Goal: Check status: Check status

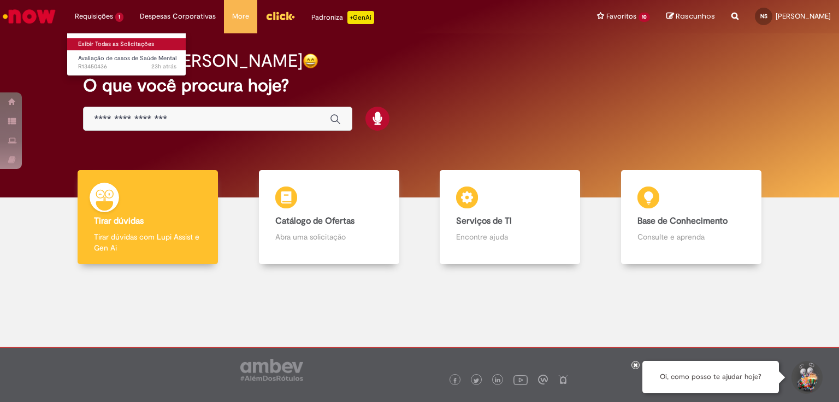
click at [111, 46] on link "Exibir Todas as Solicitações" at bounding box center [127, 44] width 120 height 12
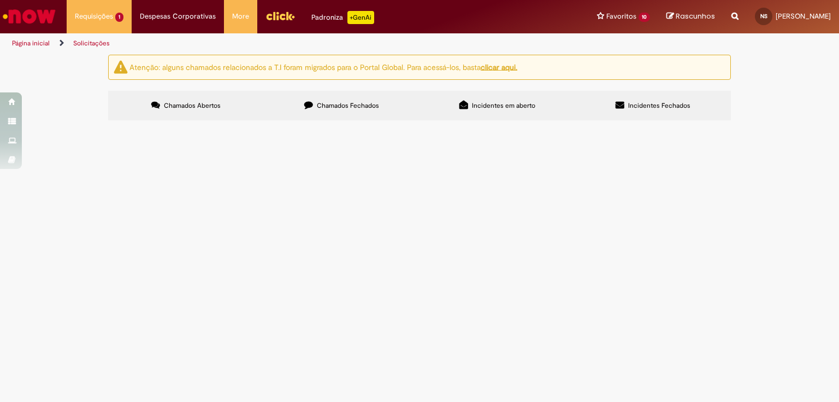
click at [0, 0] on button at bounding box center [0, 0] width 0 height 0
click at [180, 103] on span "Chamados Abertos" at bounding box center [192, 105] width 57 height 9
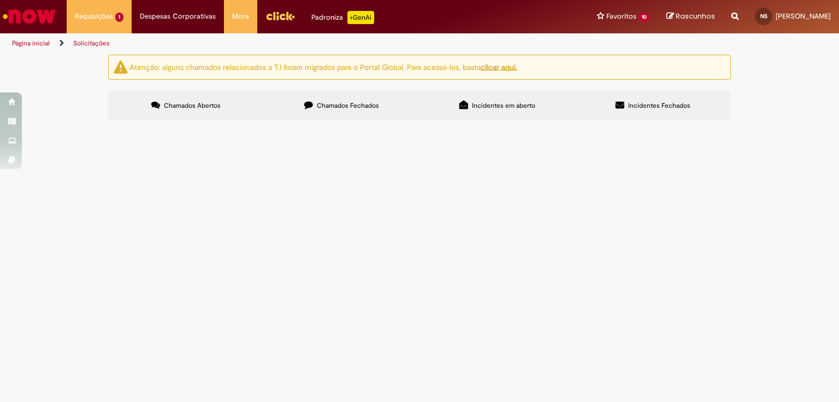
click at [0, 0] on th "Número" at bounding box center [0, 0] width 0 height 0
click at [0, 0] on div "Descrição" at bounding box center [0, 0] width 0 height 0
click at [0, 0] on span "Em Validação" at bounding box center [0, 0] width 0 height 0
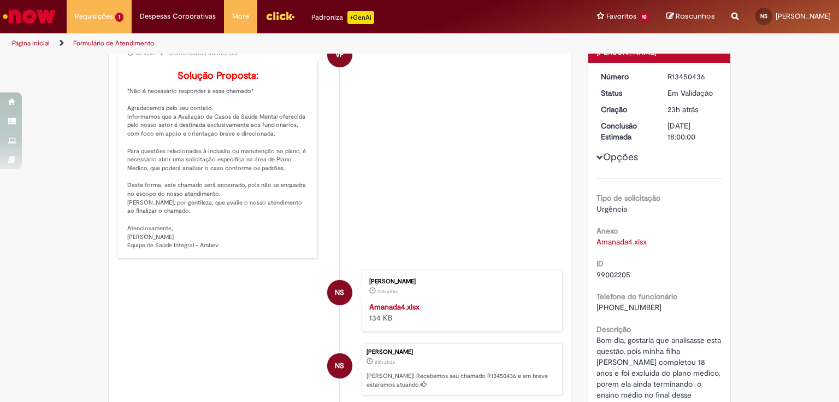
scroll to position [87, 0]
